Goal: Information Seeking & Learning: Learn about a topic

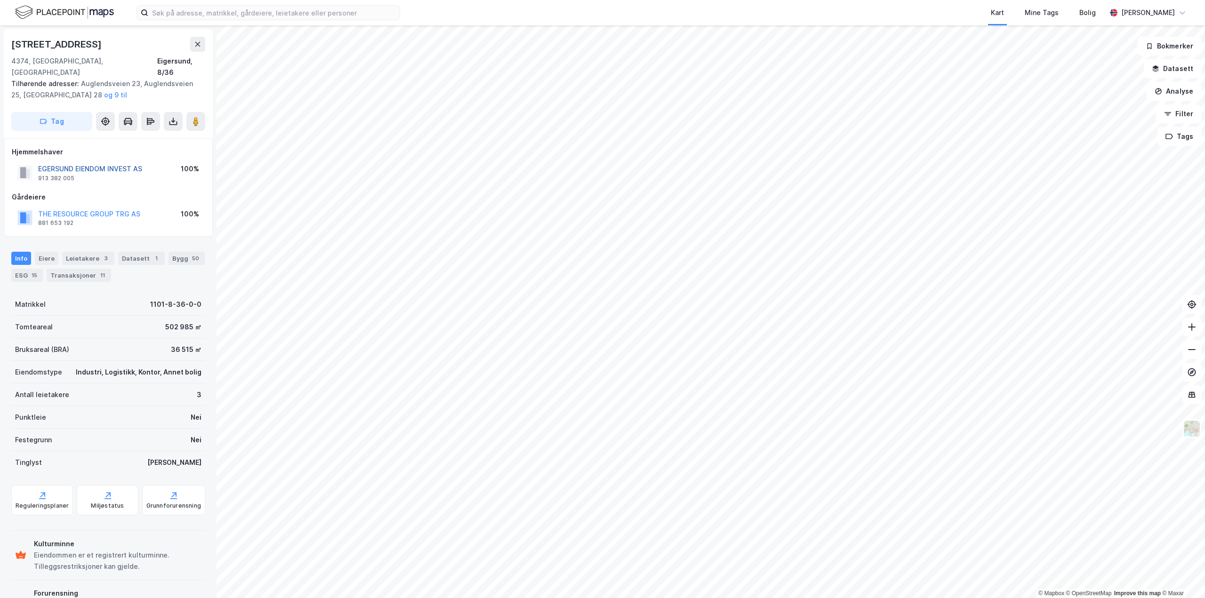
click at [0, 0] on button "EGERSUND EIENDOM INVEST AS" at bounding box center [0, 0] width 0 height 0
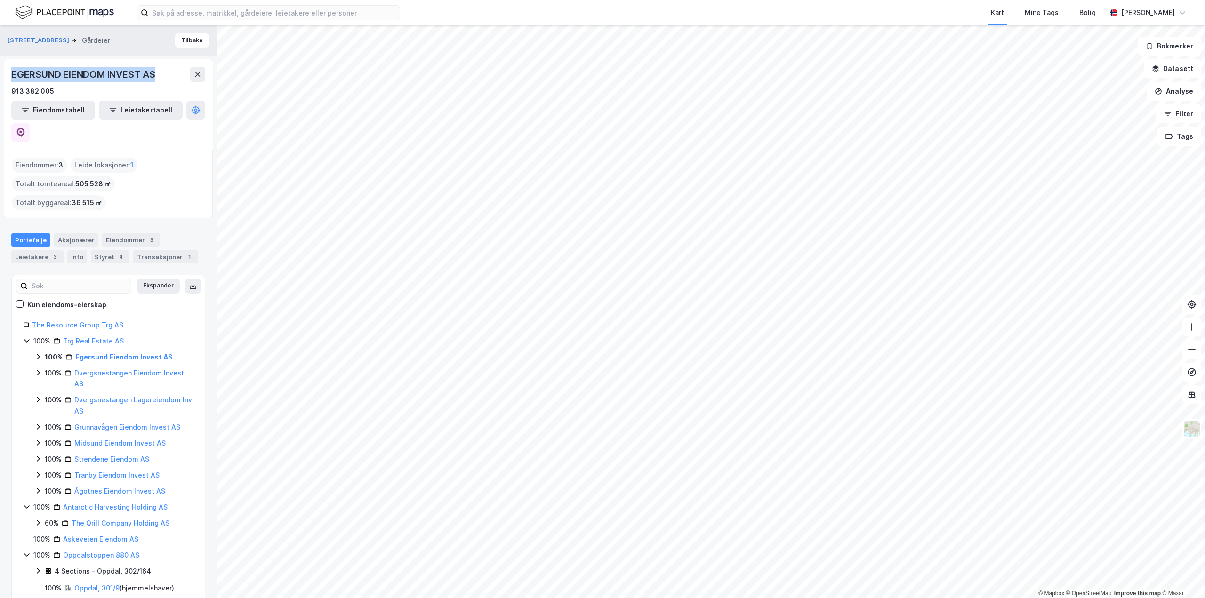
drag, startPoint x: 12, startPoint y: 72, endPoint x: 158, endPoint y: 74, distance: 145.9
click at [157, 74] on div "EGERSUND EIENDOM INVEST AS" at bounding box center [84, 74] width 146 height 15
copy div "EGERSUND EIENDOM INVEST AS"
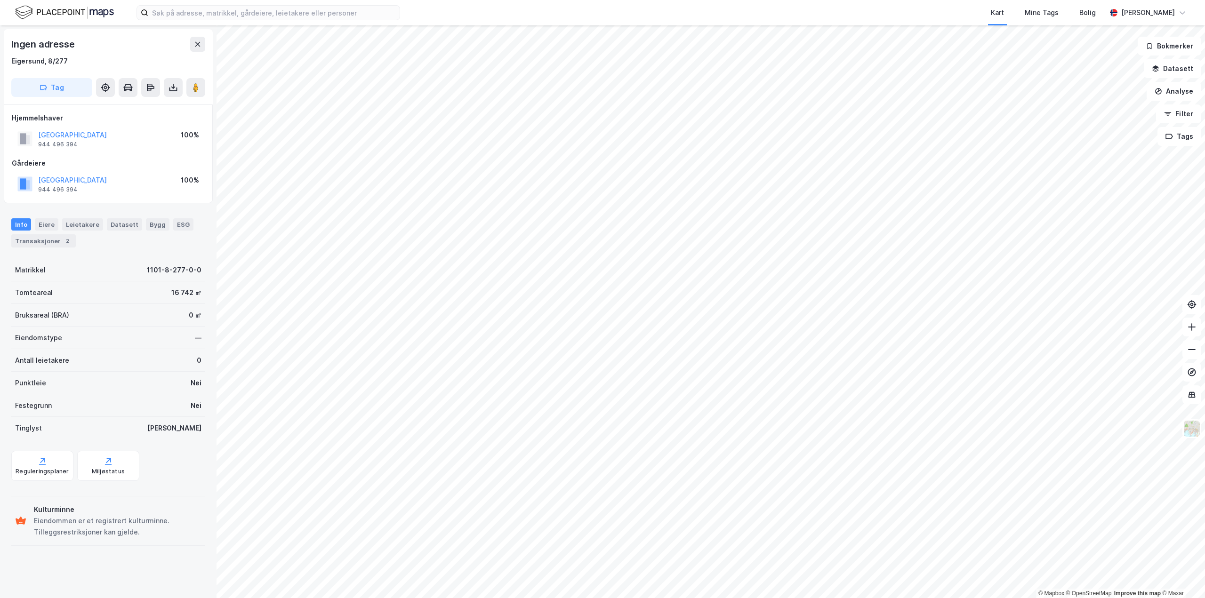
click at [437, 8] on div "Kart Mine Tags Bolig [PERSON_NAME] © Mapbox © OpenStreetMap Improve this map © …" at bounding box center [602, 299] width 1205 height 598
